Goal: Information Seeking & Learning: Learn about a topic

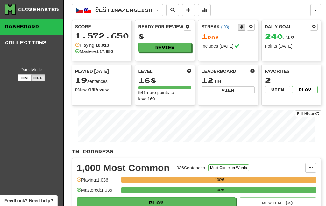
click at [156, 13] on button "Čeština / English" at bounding box center [117, 10] width 91 height 12
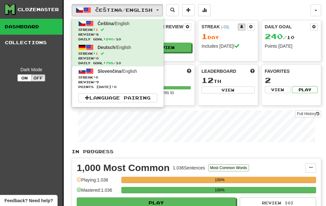
click at [122, 54] on span "Streak: 1" at bounding box center [117, 53] width 79 height 5
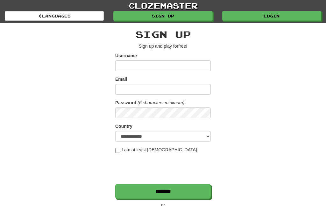
click at [269, 14] on link "Login" at bounding box center [271, 16] width 99 height 10
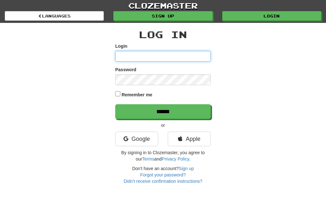
type input "********"
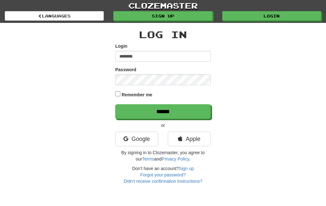
click at [190, 110] on input "******" at bounding box center [162, 111] width 95 height 15
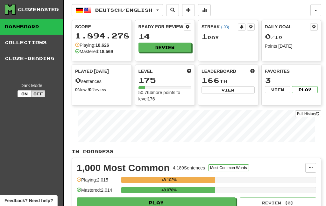
click at [166, 48] on button "Review" at bounding box center [164, 48] width 53 height 10
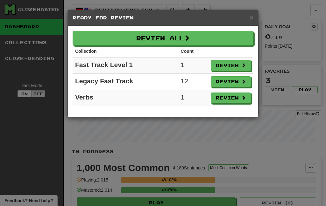
click at [197, 38] on button "Review All" at bounding box center [162, 38] width 181 height 15
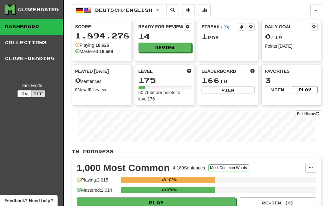
select select "***"
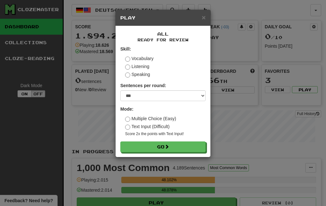
click at [163, 147] on button "Go" at bounding box center [162, 146] width 85 height 11
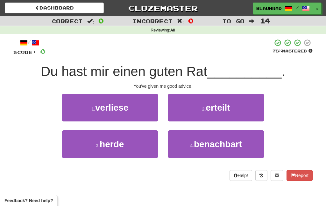
click at [211, 106] on span "erteilt" at bounding box center [217, 108] width 24 height 10
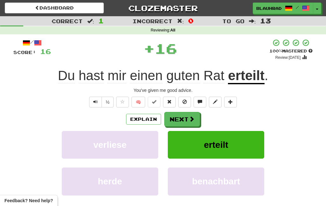
click at [184, 121] on button "Next" at bounding box center [182, 119] width 36 height 15
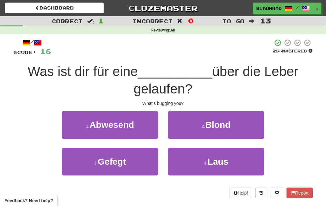
click at [185, 164] on button "4 . Laus" at bounding box center [216, 162] width 96 height 28
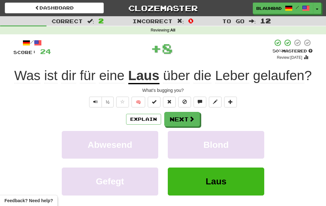
click at [191, 117] on span at bounding box center [192, 119] width 6 height 6
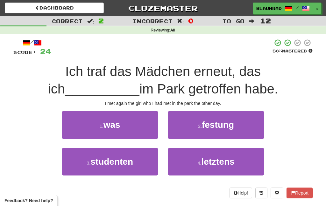
click at [177, 174] on button "4 . letztens" at bounding box center [216, 162] width 96 height 28
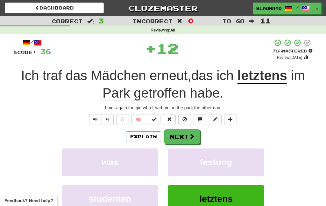
click at [189, 137] on span at bounding box center [192, 137] width 6 height 6
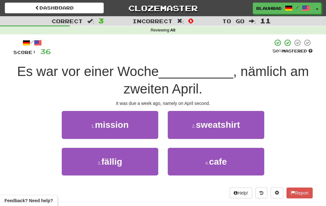
click at [137, 150] on button "3 . fällig" at bounding box center [110, 162] width 96 height 28
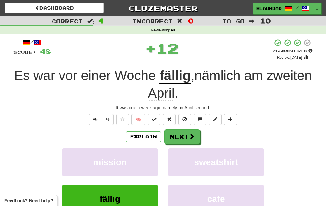
click at [192, 132] on button "Next" at bounding box center [182, 136] width 36 height 15
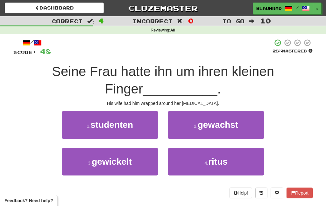
click at [138, 164] on button "3 . gewickelt" at bounding box center [110, 162] width 96 height 28
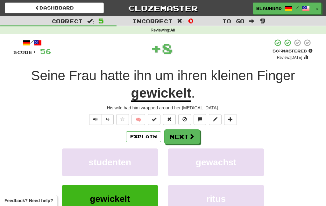
click at [190, 137] on span at bounding box center [192, 137] width 6 height 6
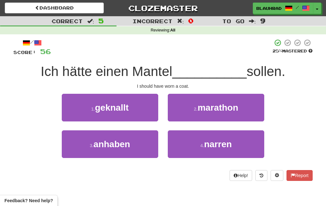
click at [139, 140] on button "3 . anhaben" at bounding box center [110, 144] width 96 height 28
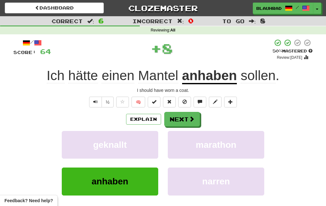
click at [194, 115] on button "Next" at bounding box center [182, 119] width 36 height 15
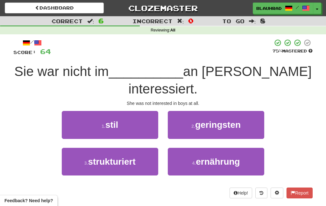
click at [211, 120] on span "geringsten" at bounding box center [217, 125] width 45 height 10
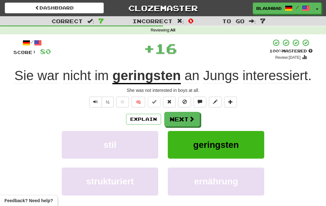
click at [193, 117] on span at bounding box center [192, 119] width 6 height 6
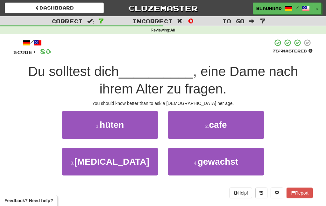
click at [140, 131] on button "1 . hüten" at bounding box center [110, 125] width 96 height 28
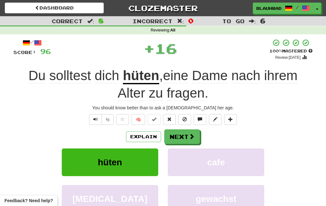
click at [189, 137] on span at bounding box center [192, 137] width 6 height 6
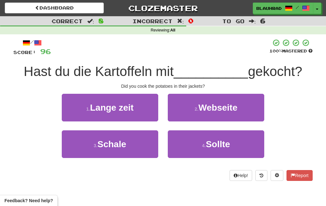
click at [128, 147] on button "3 . Schale" at bounding box center [110, 144] width 96 height 28
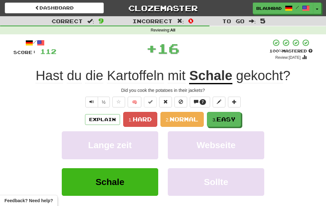
click at [219, 120] on span "Easy" at bounding box center [225, 119] width 19 height 7
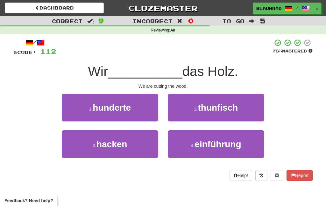
click at [141, 151] on button "3 . hacken" at bounding box center [110, 144] width 96 height 28
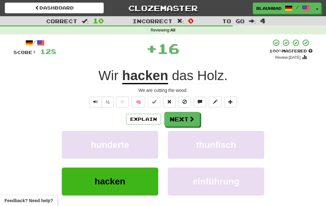
click at [195, 118] on button "Next" at bounding box center [182, 119] width 36 height 15
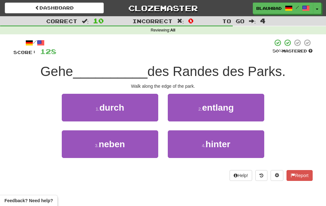
click at [207, 106] on span "entlang" at bounding box center [218, 108] width 32 height 10
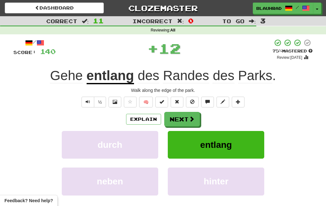
click at [193, 118] on span at bounding box center [192, 119] width 6 height 6
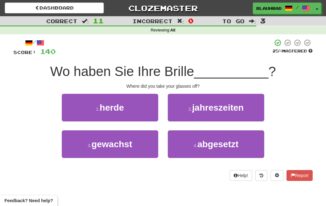
click at [185, 146] on button "4 . abgesetzt" at bounding box center [216, 144] width 96 height 28
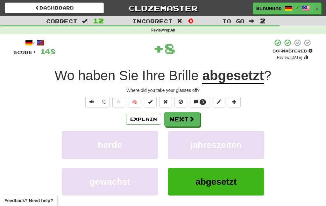
click at [191, 122] on span at bounding box center [192, 119] width 6 height 6
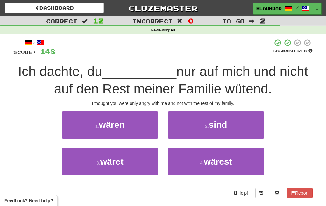
click at [177, 165] on button "4 . wärest" at bounding box center [216, 162] width 96 height 28
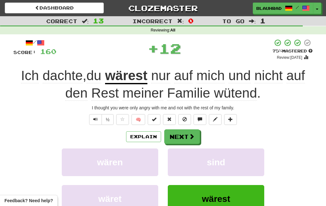
click at [191, 134] on span at bounding box center [192, 137] width 6 height 6
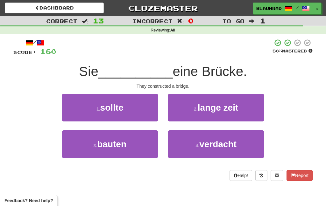
click at [138, 147] on button "3 . bauten" at bounding box center [110, 144] width 96 height 28
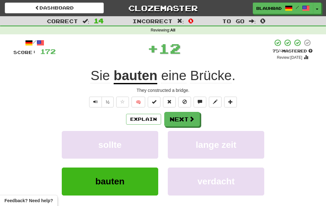
click at [192, 114] on button "Next" at bounding box center [182, 119] width 36 height 15
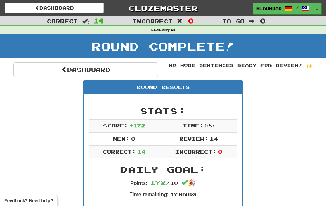
click at [133, 65] on link "Dashboard" at bounding box center [85, 69] width 145 height 15
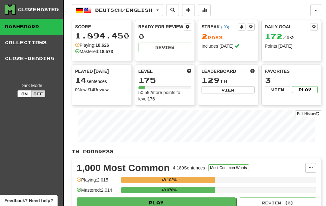
click at [144, 15] on button "Deutsch / English" at bounding box center [117, 10] width 91 height 12
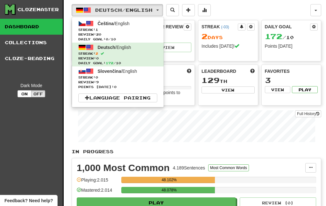
click at [141, 30] on span "Streak: 1" at bounding box center [117, 29] width 79 height 5
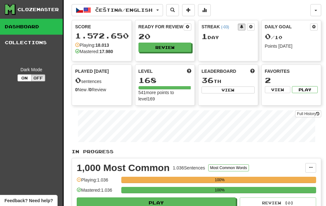
click at [168, 48] on button "Review" at bounding box center [164, 48] width 53 height 10
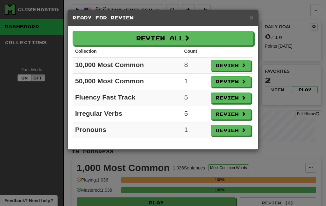
click at [181, 38] on button "Review All" at bounding box center [162, 38] width 181 height 15
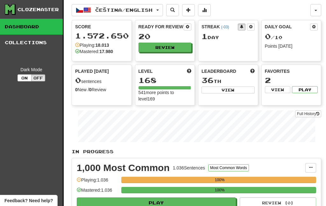
select select "***"
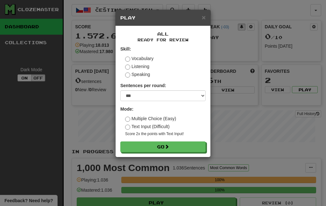
click at [156, 150] on button "Go" at bounding box center [162, 146] width 85 height 11
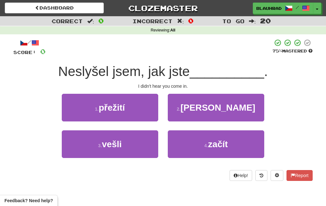
click at [132, 150] on button "3 . vešli" at bounding box center [110, 144] width 96 height 28
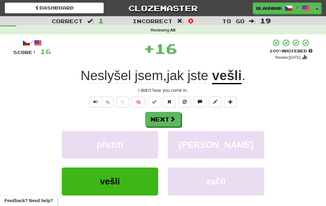
click at [171, 125] on button "Next" at bounding box center [163, 119] width 36 height 15
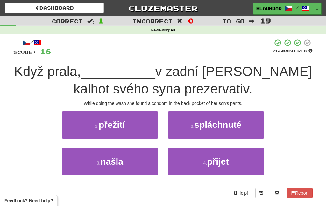
click at [133, 172] on button "3 . našla" at bounding box center [110, 162] width 96 height 28
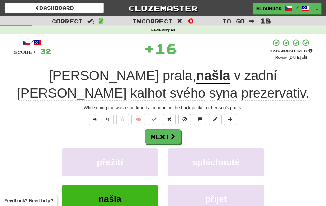
click at [173, 139] on span at bounding box center [172, 137] width 6 height 6
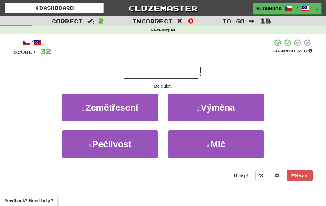
click at [183, 151] on button "4 . Mlč" at bounding box center [216, 144] width 96 height 28
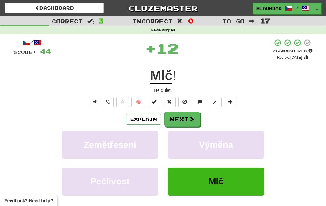
click at [189, 123] on button "Next" at bounding box center [182, 119] width 36 height 15
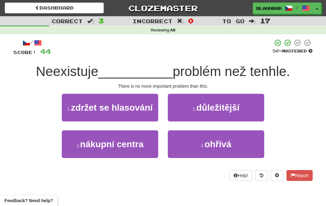
click at [205, 112] on span "důležitější" at bounding box center [217, 108] width 43 height 10
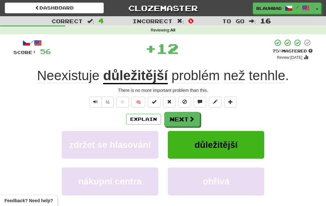
click at [193, 123] on button "Next" at bounding box center [182, 119] width 36 height 15
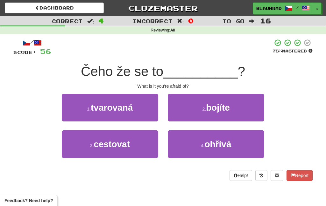
click at [197, 113] on button "2 . bojíte" at bounding box center [216, 108] width 96 height 28
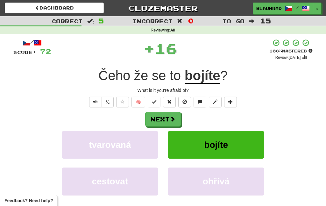
click at [176, 122] on button "Next" at bounding box center [163, 119] width 36 height 15
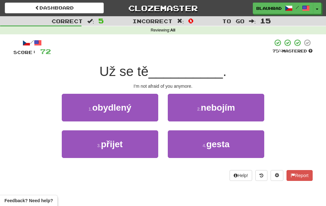
click at [203, 114] on button "2 . nebojím" at bounding box center [216, 108] width 96 height 28
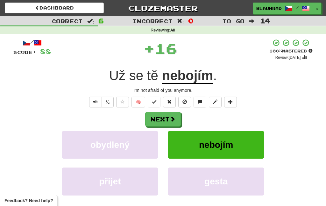
click at [173, 121] on span at bounding box center [172, 119] width 6 height 6
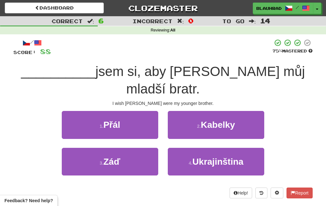
click at [149, 111] on button "1 . Přál" at bounding box center [110, 125] width 96 height 28
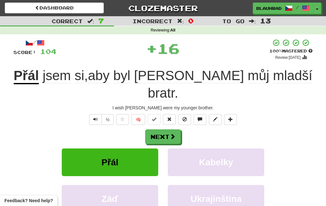
click at [174, 134] on span at bounding box center [172, 137] width 6 height 6
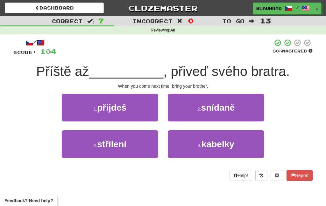
click at [146, 111] on button "1 . přijdeš" at bounding box center [110, 108] width 96 height 28
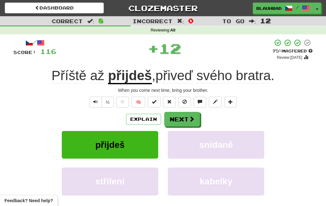
click at [188, 117] on button "Next" at bounding box center [182, 119] width 36 height 15
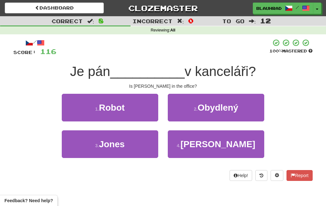
click at [143, 142] on button "3 . Jones" at bounding box center [110, 144] width 96 height 28
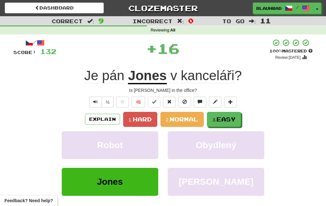
click at [214, 117] on small "3." at bounding box center [214, 119] width 4 height 5
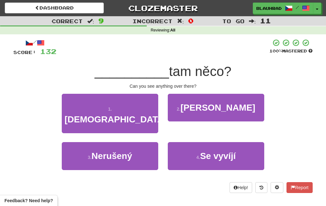
click at [142, 110] on button "1 . Vidíš" at bounding box center [110, 114] width 96 height 40
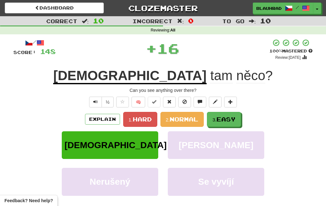
click at [214, 121] on small "3." at bounding box center [214, 119] width 4 height 5
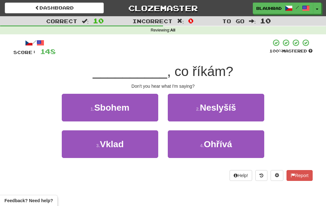
click at [211, 109] on span "Neslyšíš" at bounding box center [218, 108] width 36 height 10
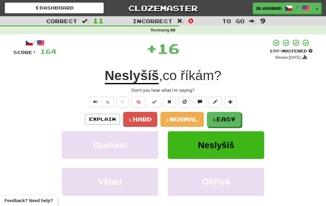
click at [214, 119] on small "3." at bounding box center [214, 119] width 4 height 5
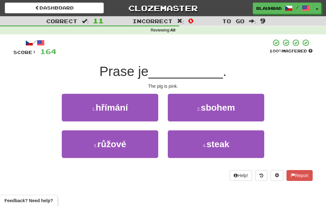
click at [148, 146] on button "3 . růžové" at bounding box center [110, 144] width 96 height 28
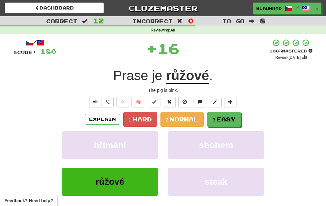
click at [223, 120] on span "Easy" at bounding box center [225, 119] width 19 height 7
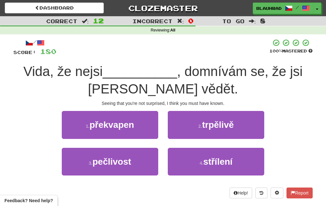
click at [143, 128] on button "1 . překvapen" at bounding box center [110, 125] width 96 height 28
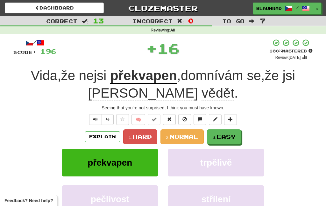
click at [210, 138] on button "3. Easy" at bounding box center [224, 136] width 34 height 15
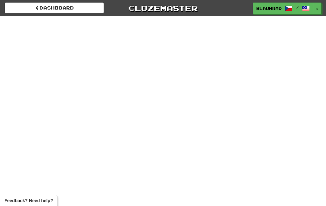
click at [89, 13] on link "Dashboard" at bounding box center [54, 8] width 99 height 11
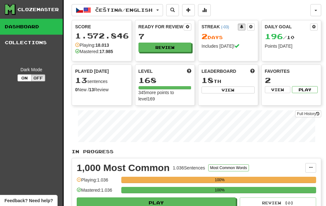
click at [171, 48] on button "Review" at bounding box center [164, 48] width 53 height 10
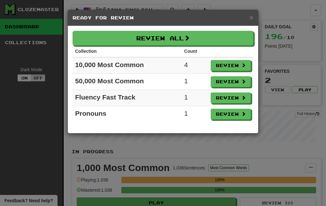
click at [189, 38] on span at bounding box center [187, 38] width 6 height 6
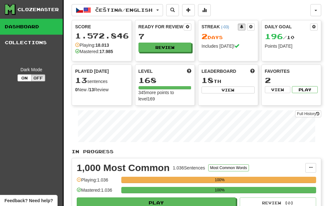
select select "***"
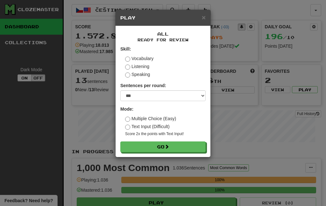
click at [162, 148] on button "Go" at bounding box center [162, 146] width 85 height 11
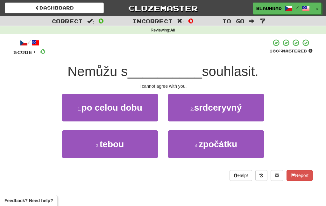
click at [135, 150] on button "3 . tebou" at bounding box center [110, 144] width 96 height 28
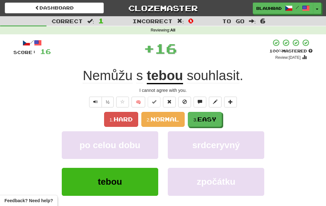
click at [200, 120] on span "Easy" at bounding box center [206, 119] width 19 height 7
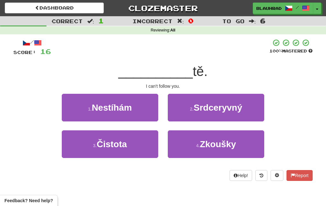
click at [136, 106] on button "1 . Nestíhám" at bounding box center [110, 108] width 96 height 28
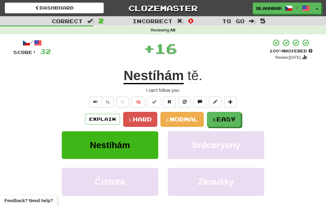
click at [213, 124] on button "3. Easy" at bounding box center [224, 119] width 34 height 15
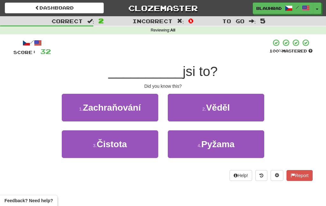
click at [229, 99] on button "2 . Věděl" at bounding box center [216, 108] width 96 height 28
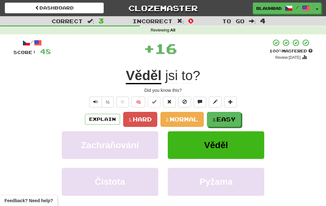
click at [218, 116] on span "Easy" at bounding box center [225, 119] width 19 height 7
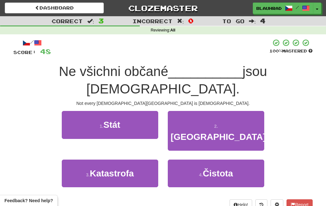
click at [219, 132] on span "Ruska" at bounding box center [217, 137] width 95 height 10
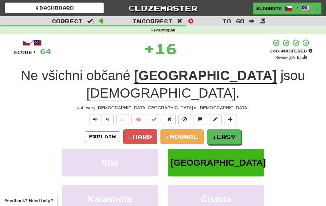
click at [224, 133] on span "Easy" at bounding box center [225, 136] width 19 height 7
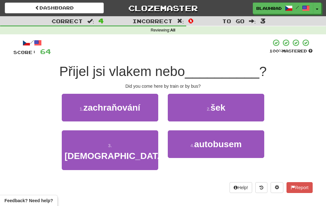
click at [201, 141] on span "autobusem" at bounding box center [217, 144] width 47 height 10
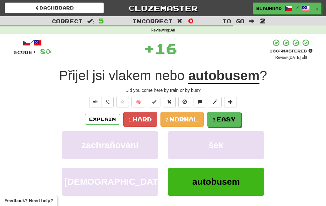
click at [220, 118] on span "Easy" at bounding box center [225, 119] width 19 height 7
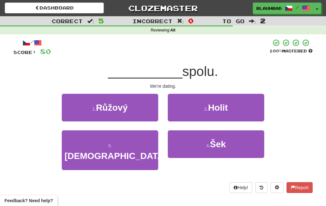
click at [142, 143] on button "3 . Chodíme" at bounding box center [110, 150] width 96 height 40
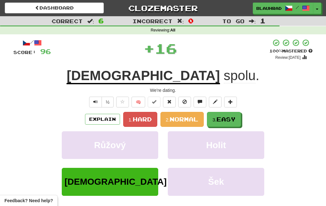
click at [216, 117] on small "3." at bounding box center [214, 119] width 4 height 5
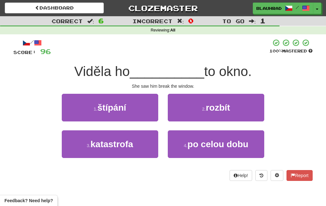
click at [215, 108] on span "rozbít" at bounding box center [217, 108] width 24 height 10
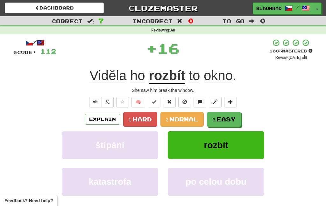
click at [220, 120] on span "Easy" at bounding box center [225, 119] width 19 height 7
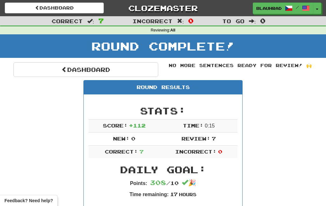
click at [132, 68] on link "Dashboard" at bounding box center [85, 69] width 145 height 15
